Goal: Entertainment & Leisure: Consume media (video, audio)

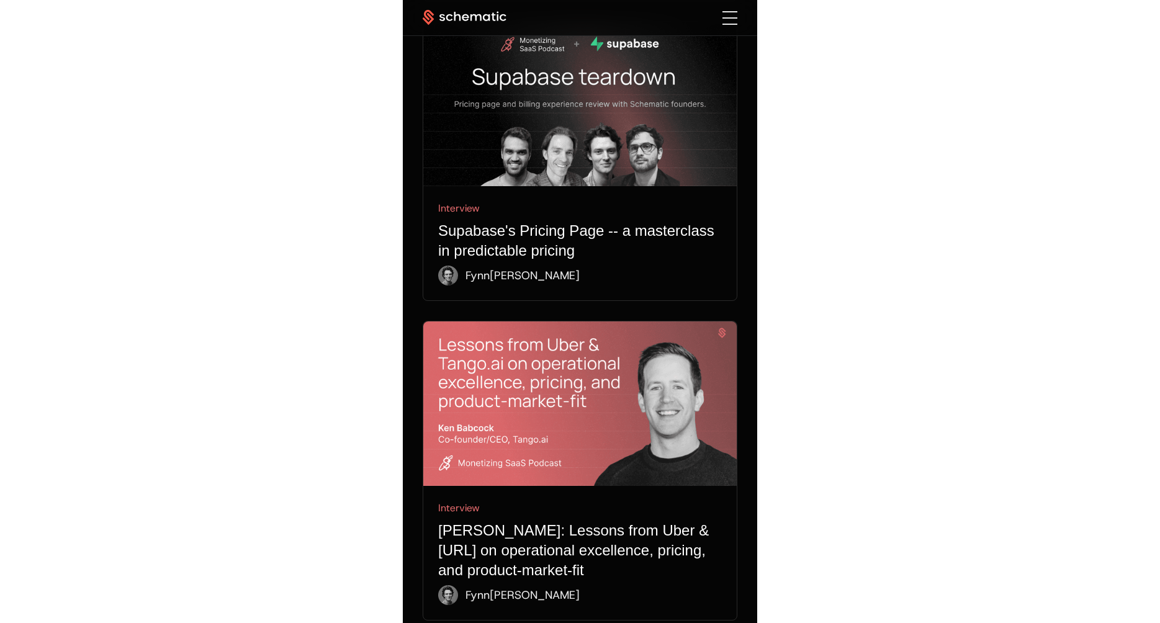
scroll to position [4601, 0]
